Goal: Task Accomplishment & Management: Complete application form

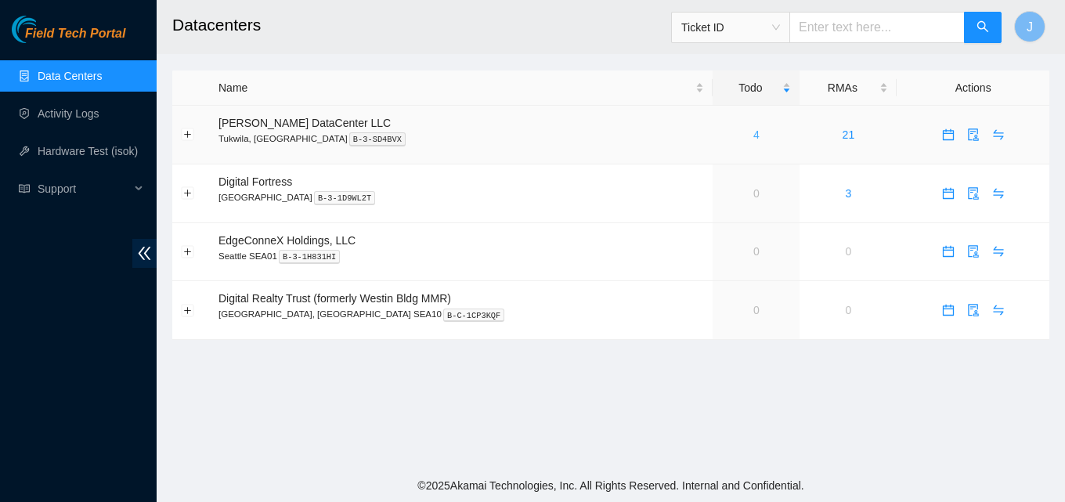
click at [753, 133] on link "4" at bounding box center [756, 134] width 6 height 13
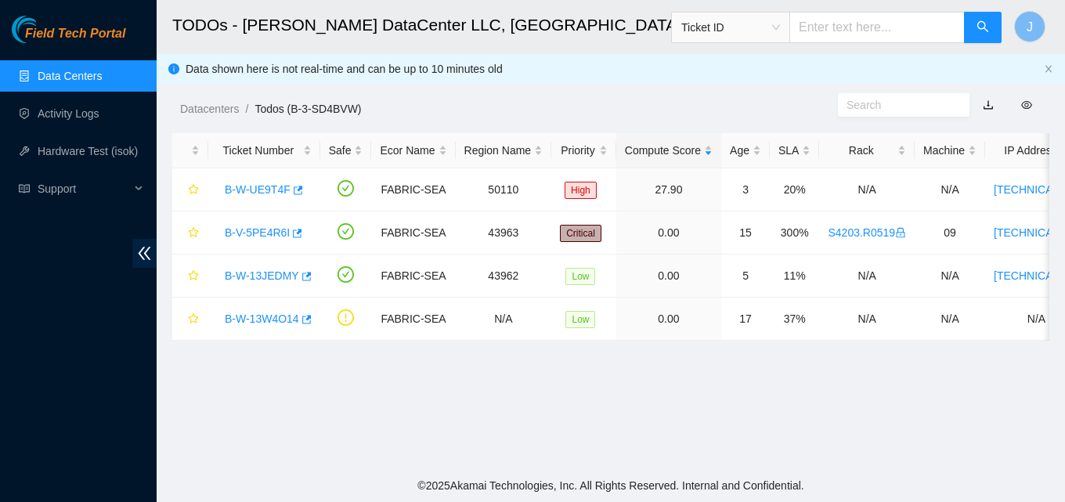
click at [0, 336] on div "Field Tech Portal Data Centers Activity Logs Hardware Test (isok) Support" at bounding box center [78, 259] width 157 height 486
click at [306, 277] on icon "button" at bounding box center [306, 276] width 9 height 9
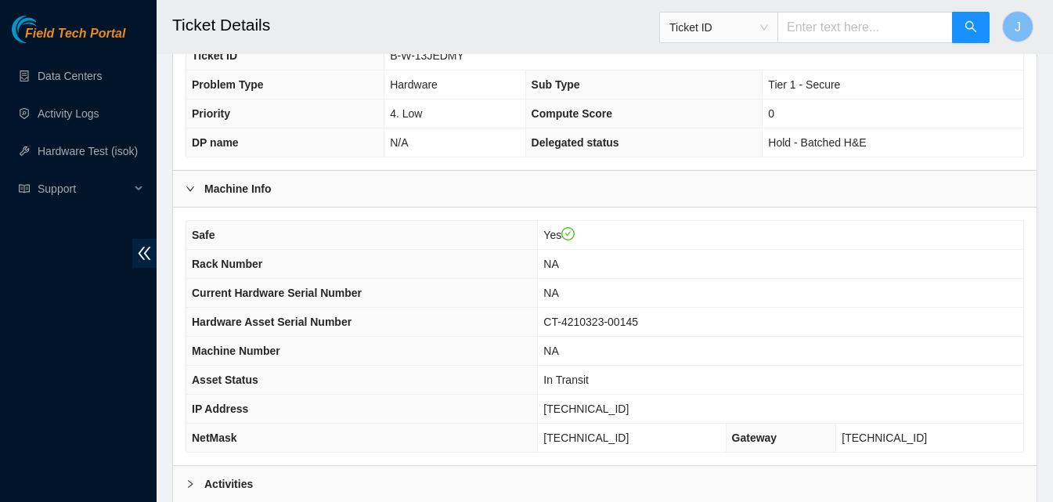
scroll to position [509, 0]
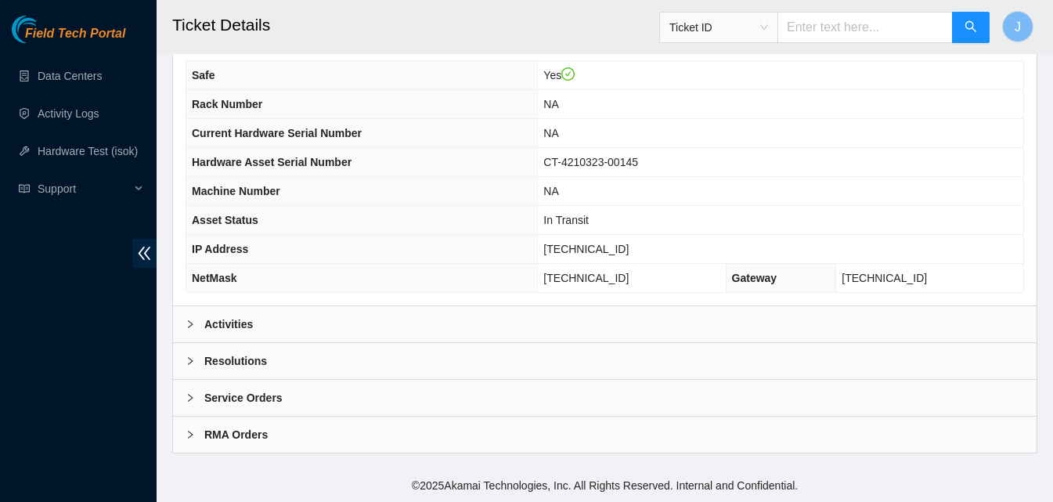
click at [397, 312] on div "Activities" at bounding box center [605, 324] width 864 height 36
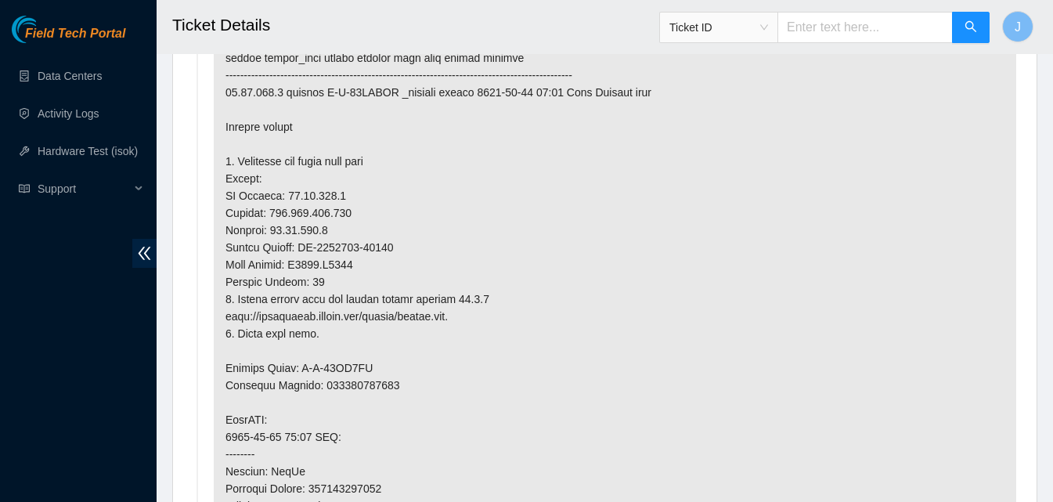
scroll to position [892, 0]
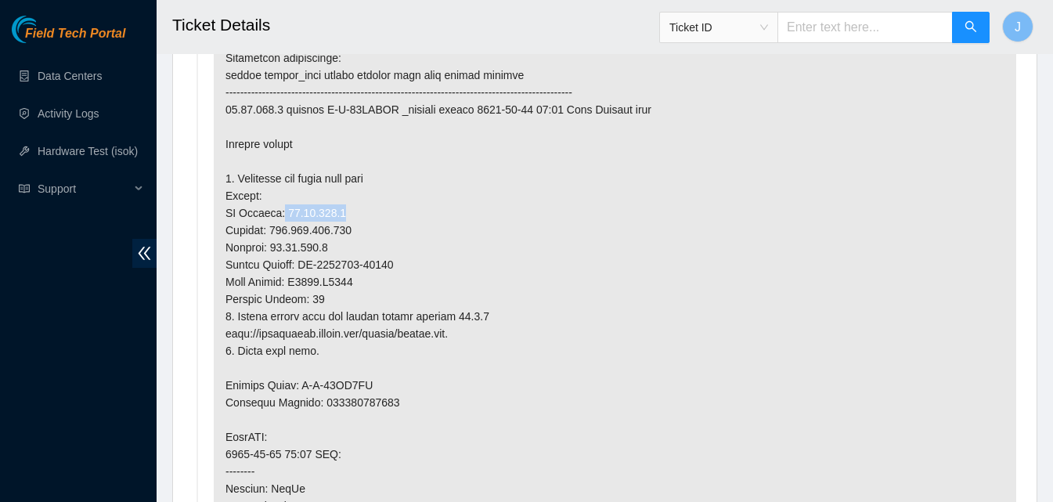
drag, startPoint x: 279, startPoint y: 215, endPoint x: 399, endPoint y: 219, distance: 119.9
click at [399, 219] on p at bounding box center [615, 437] width 803 height 868
copy p "23.53.121.6"
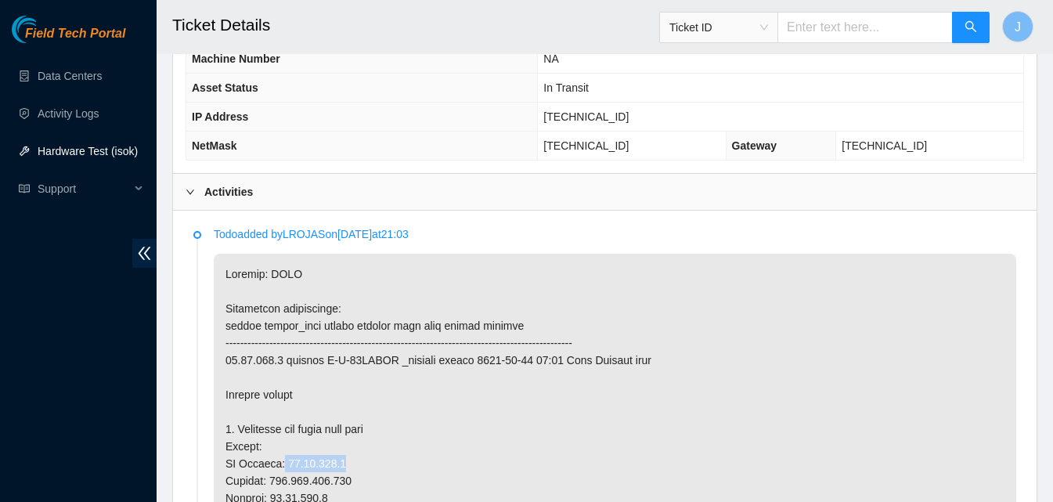
scroll to position [599, 0]
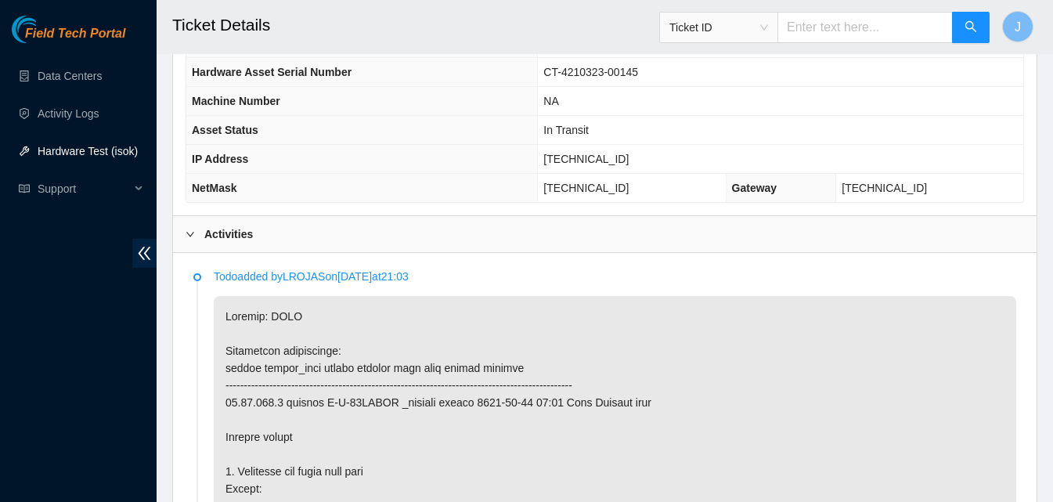
click at [411, 228] on div "Activities" at bounding box center [605, 234] width 864 height 36
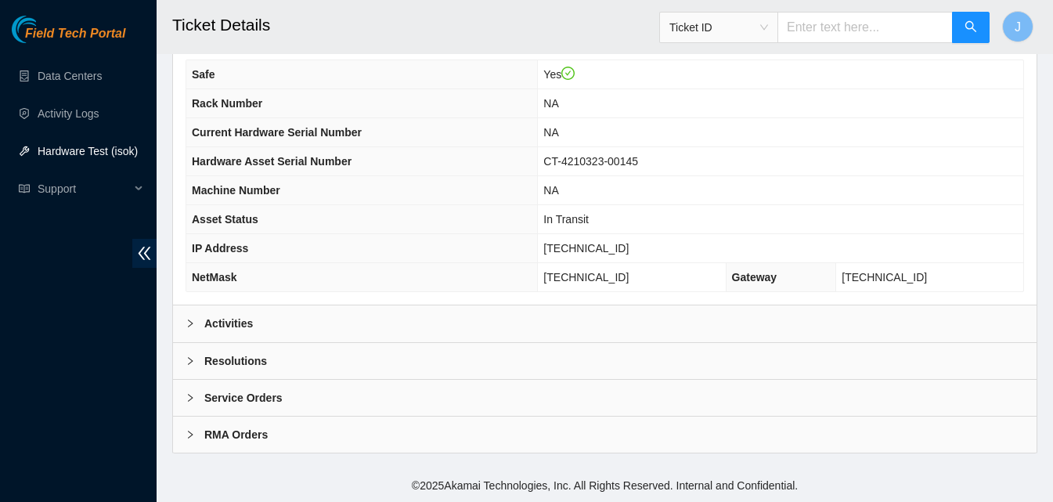
scroll to position [509, 0]
click at [423, 363] on div "Resolutions" at bounding box center [605, 361] width 864 height 36
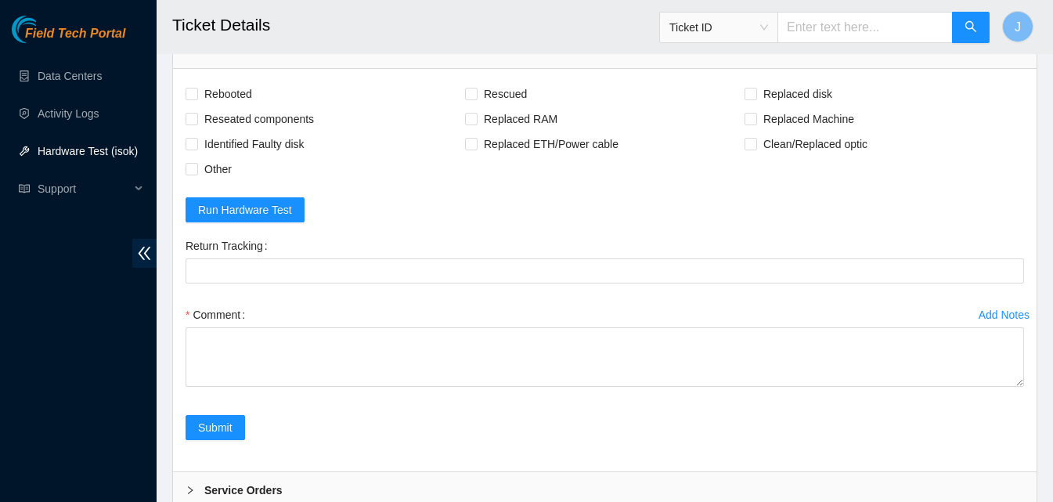
scroll to position [912, 0]
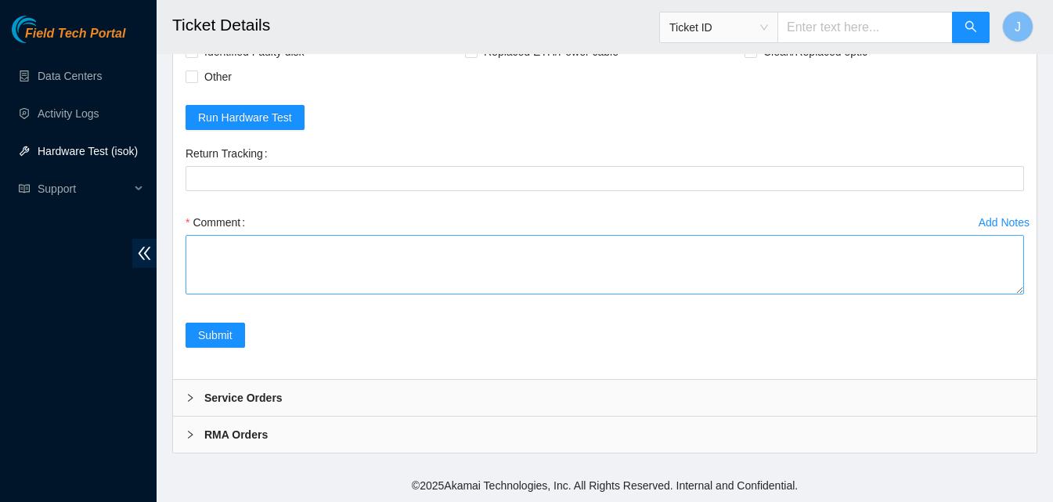
click at [597, 294] on div "Comment" at bounding box center [605, 257] width 839 height 94
click at [583, 277] on textarea "Comment" at bounding box center [605, 265] width 839 height 60
type textarea "installed new server configured ran isok passed"
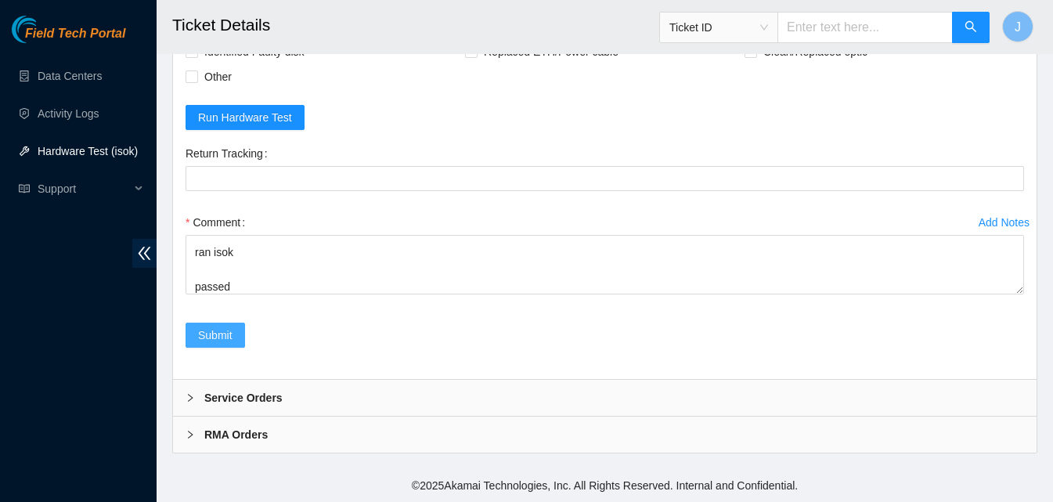
click at [200, 336] on span "Submit" at bounding box center [215, 335] width 34 height 17
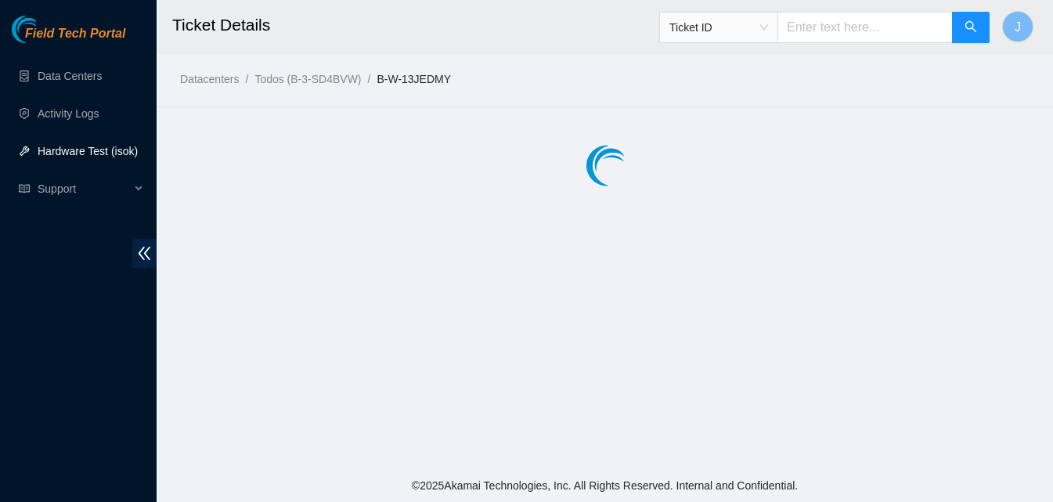
scroll to position [0, 0]
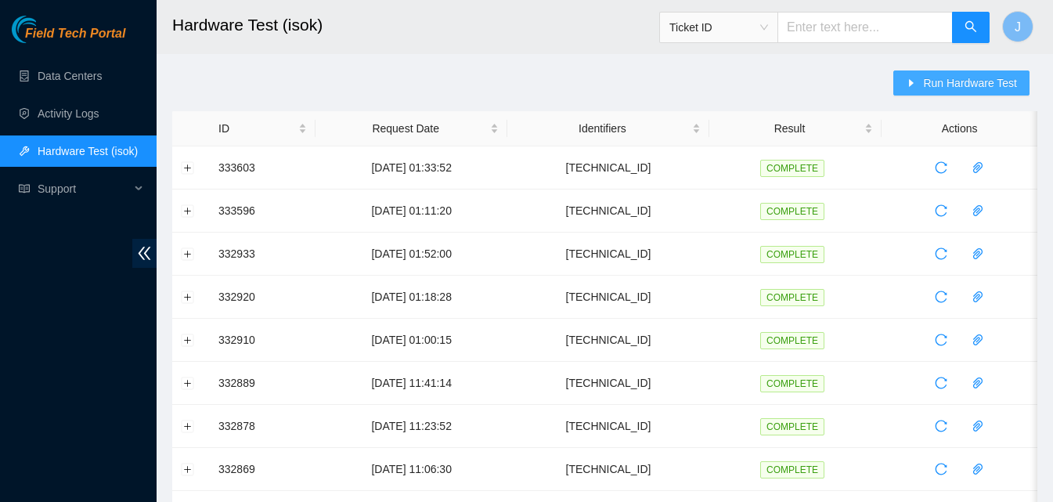
click at [964, 86] on span "Run Hardware Test" at bounding box center [970, 82] width 94 height 17
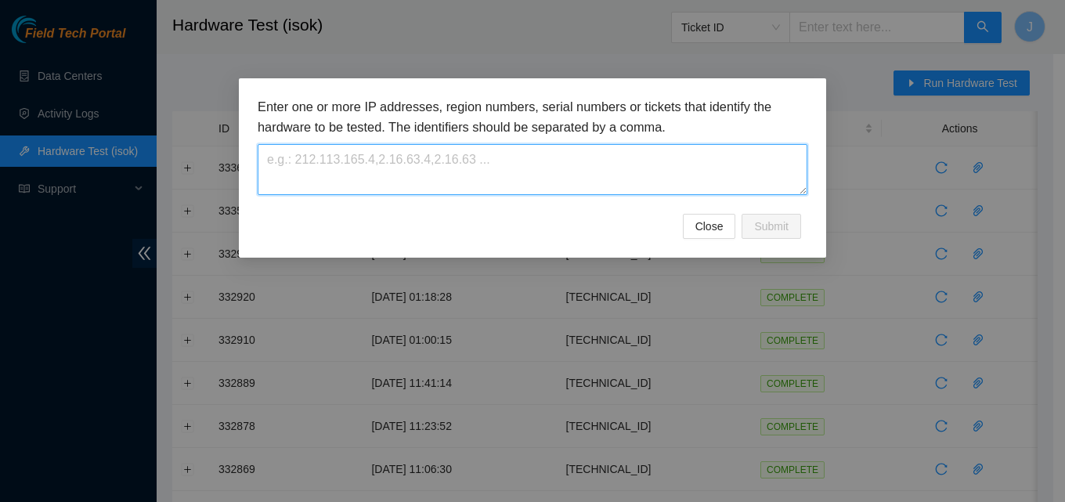
click at [613, 173] on textarea at bounding box center [533, 169] width 550 height 51
paste textarea "[TECHNICAL_ID]"
type textarea "[TECHNICAL_ID]"
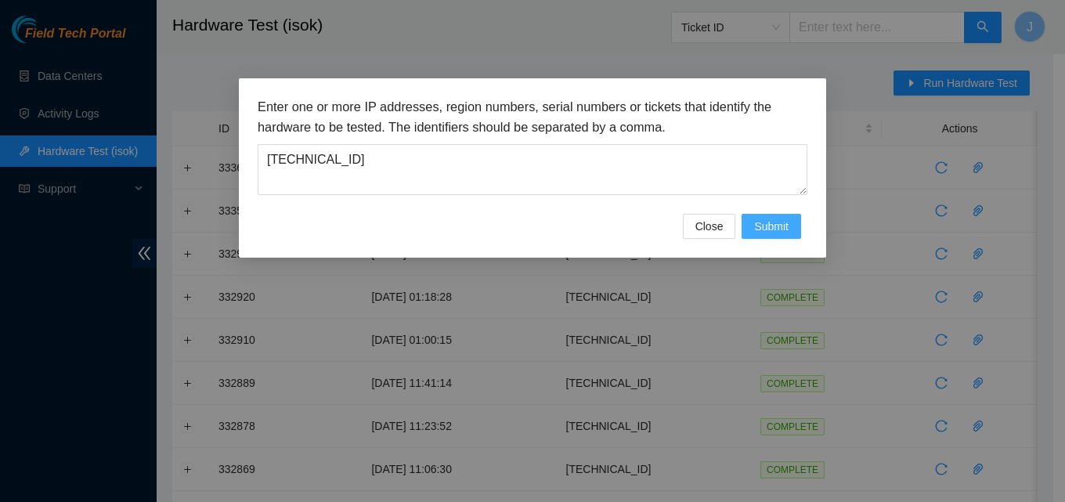
click at [792, 225] on button "Submit" at bounding box center [772, 226] width 60 height 25
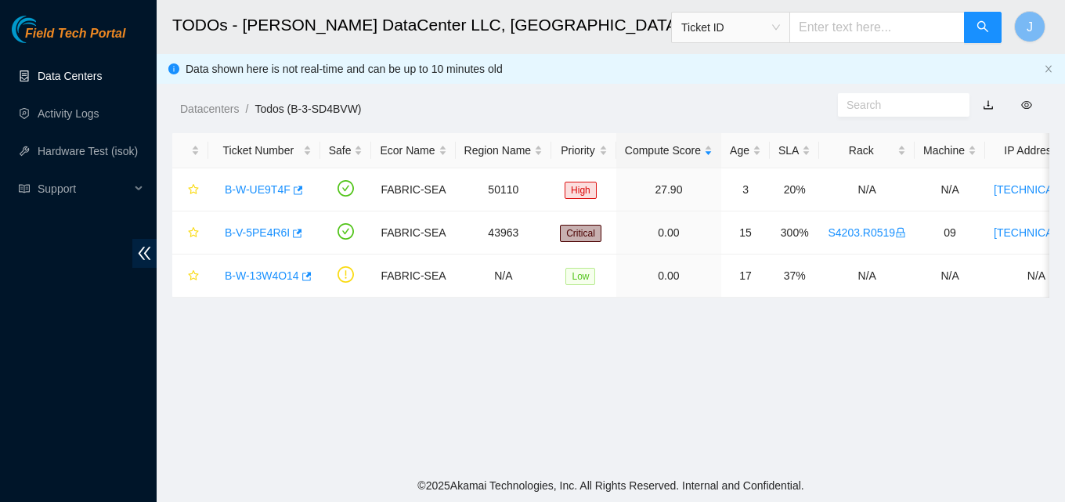
click at [89, 77] on link "Data Centers" at bounding box center [70, 76] width 64 height 13
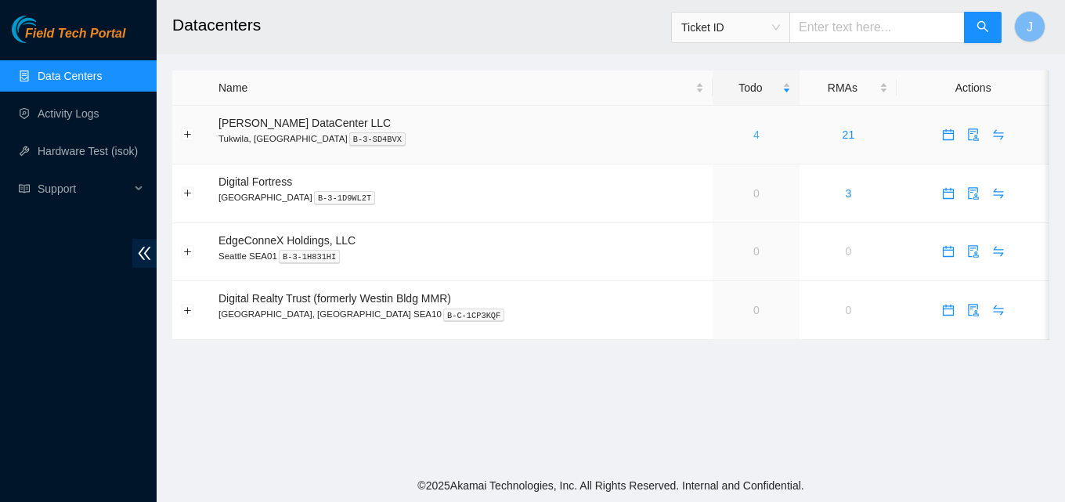
click at [753, 135] on link "4" at bounding box center [756, 134] width 6 height 13
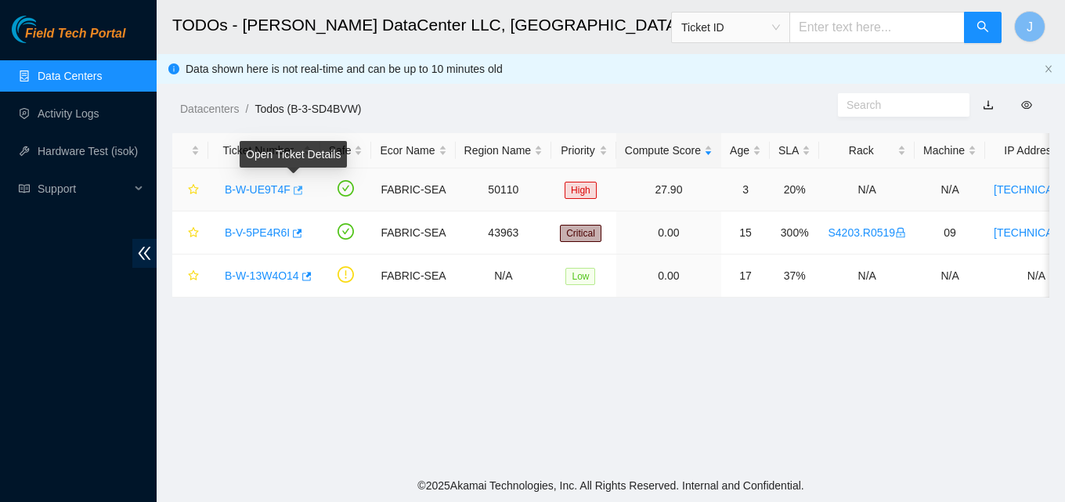
click at [291, 190] on icon "button" at bounding box center [296, 190] width 11 height 11
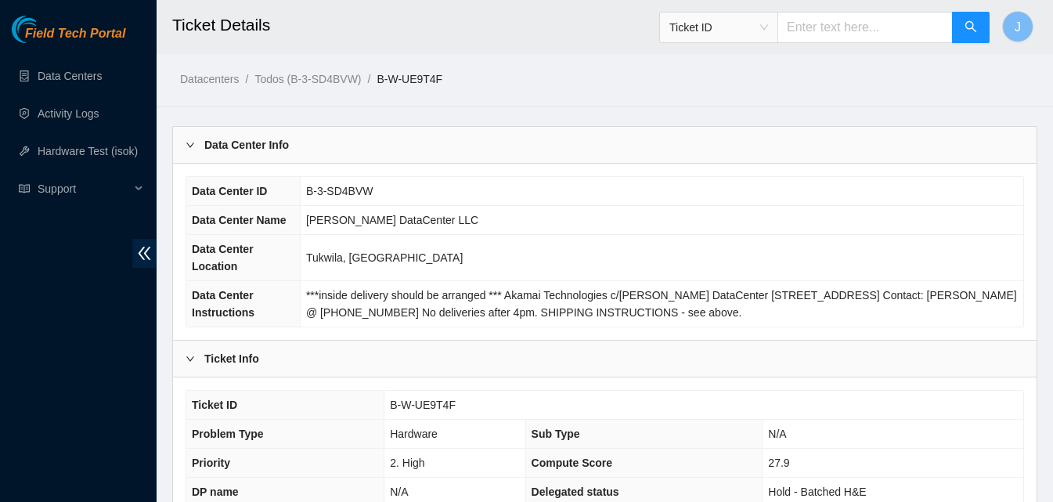
scroll to position [439, 0]
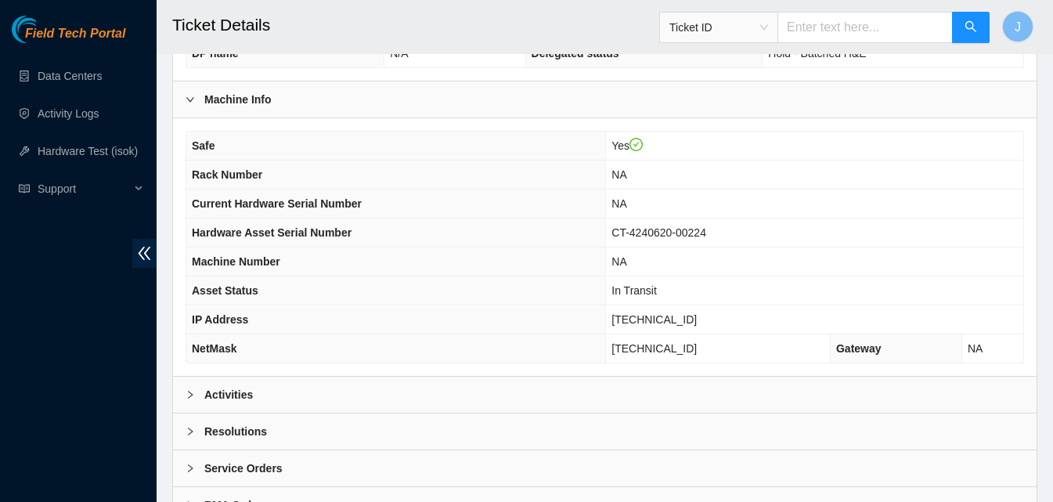
click at [558, 390] on div "Activities" at bounding box center [605, 395] width 864 height 36
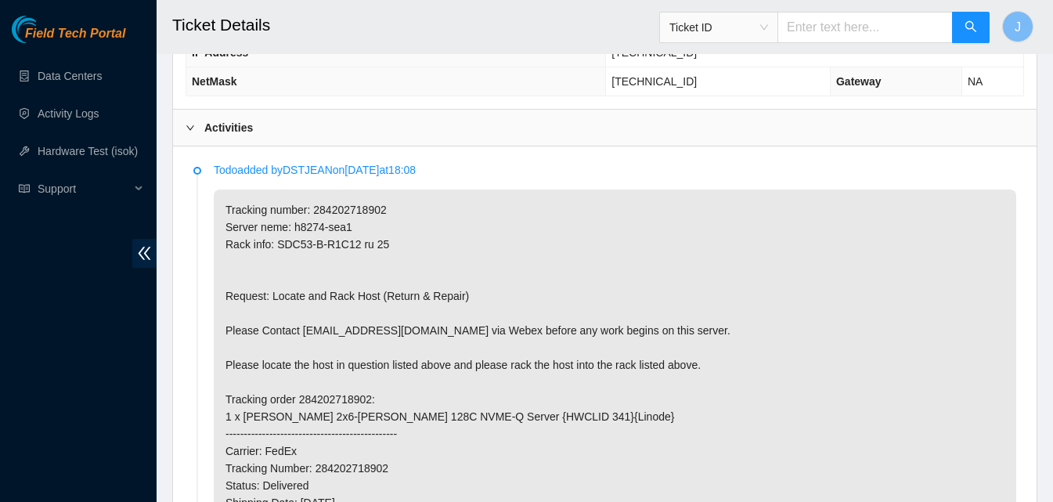
scroll to position [711, 0]
